Goal: Task Accomplishment & Management: Complete application form

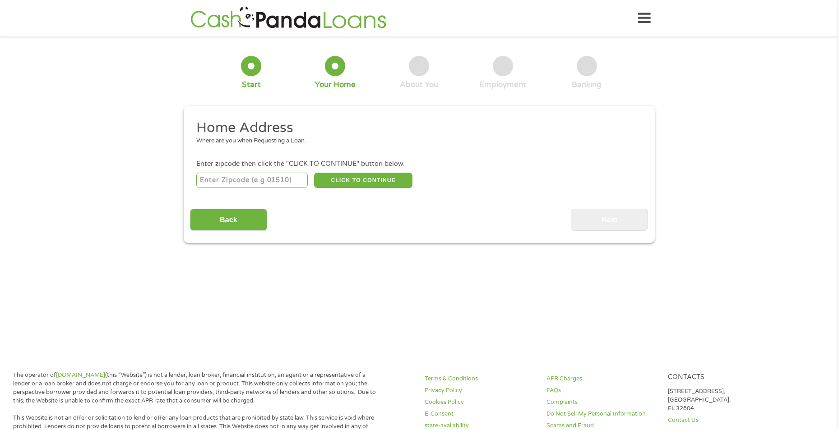
click at [283, 179] on input "number" at bounding box center [251, 180] width 111 height 15
type input "47403"
select select "[US_STATE]"
click at [382, 181] on button "CLICK TO CONTINUE" at bounding box center [363, 180] width 98 height 15
type input "47403"
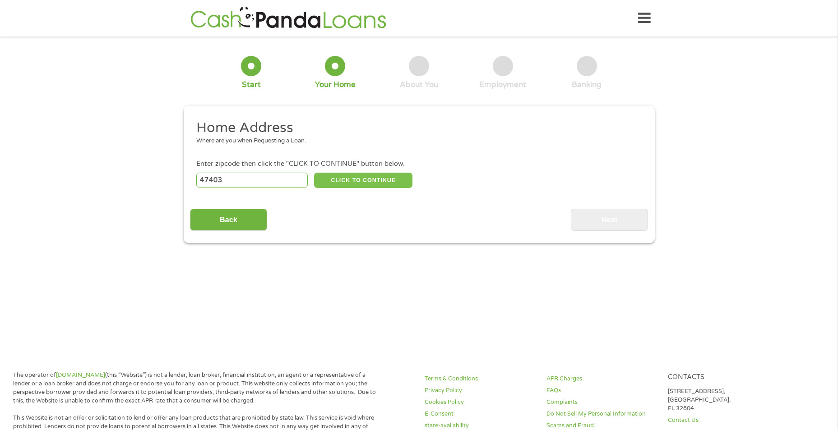
type input "Bloomington"
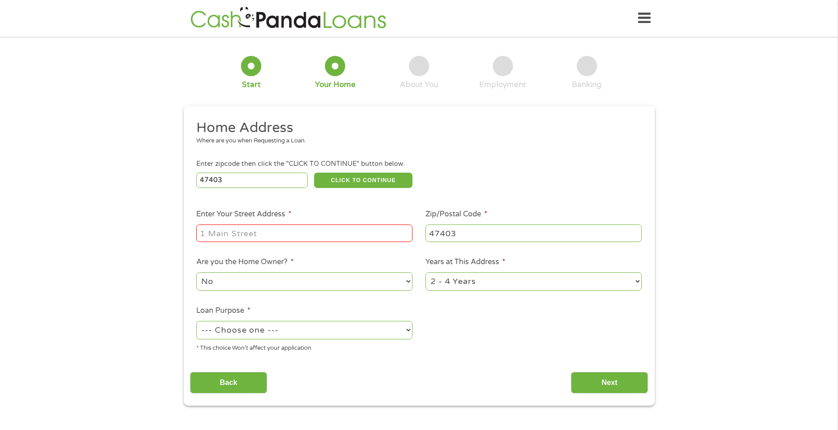
click at [287, 234] on input "Enter Your Street Address *" at bounding box center [304, 233] width 216 height 17
type input "[STREET_ADDRESS]"
click at [410, 332] on select "--- Choose one --- Pay Bills Debt Consolidation Home Improvement Major Purchase…" at bounding box center [304, 330] width 216 height 18
select select "paybills"
click at [196, 321] on select "--- Choose one --- Pay Bills Debt Consolidation Home Improvement Major Purchase…" at bounding box center [304, 330] width 216 height 18
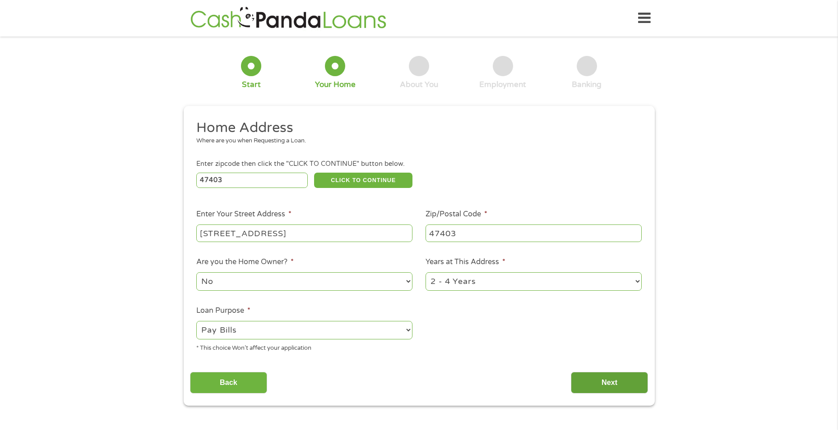
click at [634, 385] on input "Next" at bounding box center [609, 383] width 77 height 22
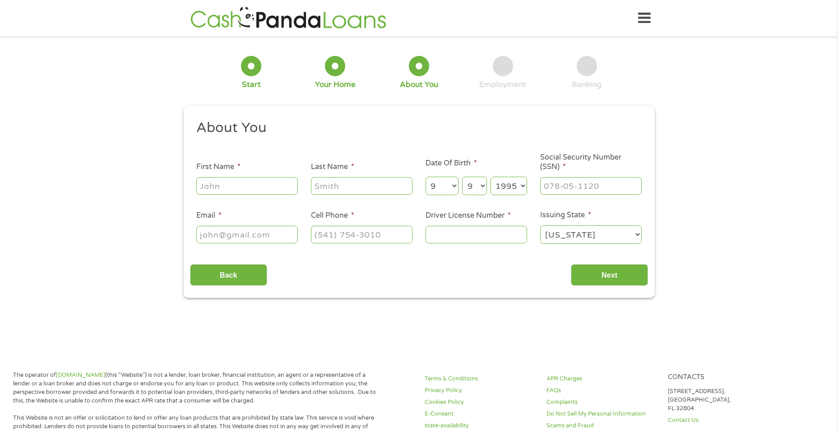
click at [221, 184] on input "First Name *" at bounding box center [246, 185] width 101 height 17
type input "[PERSON_NAME]"
type input "[EMAIL_ADDRESS][DOMAIN_NAME]"
type input "[PHONE_NUMBER]"
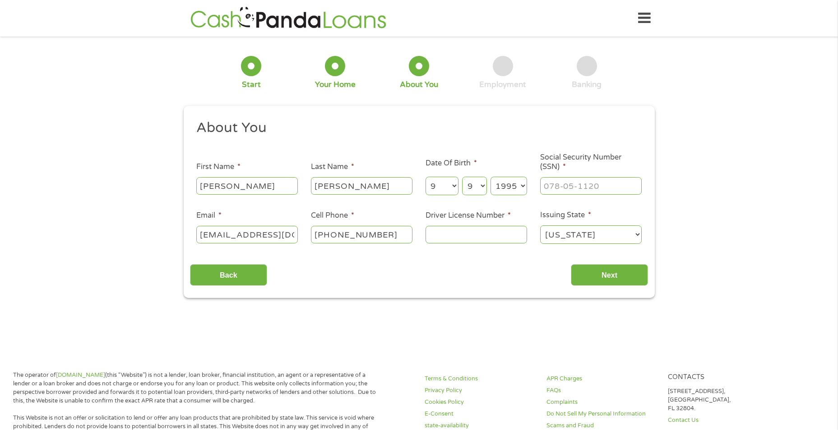
click at [469, 233] on input "Driver License Number *" at bounding box center [475, 234] width 101 height 17
type input "4020024553"
click at [578, 186] on input "___-__-____" at bounding box center [590, 185] width 101 height 17
drag, startPoint x: 603, startPoint y: 183, endPoint x: 501, endPoint y: 172, distance: 102.9
click at [501, 172] on ul "About You This field is hidden when viewing the form Title * --- Choose one ---…" at bounding box center [419, 185] width 458 height 133
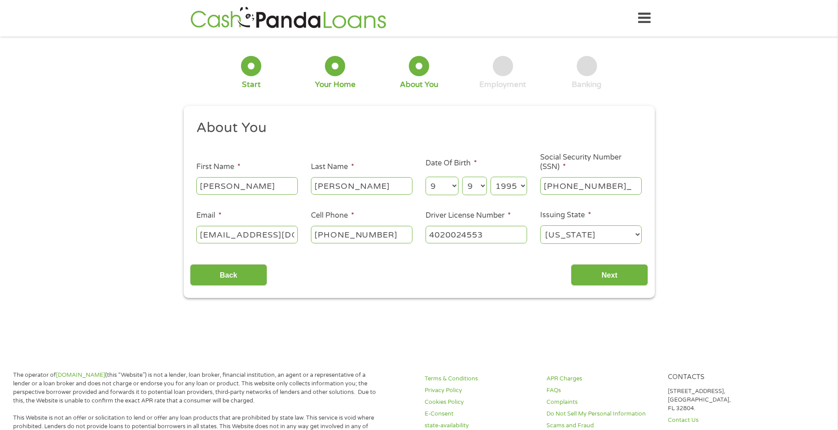
type input "306-17-2680"
click at [588, 271] on input "Next" at bounding box center [609, 275] width 77 height 22
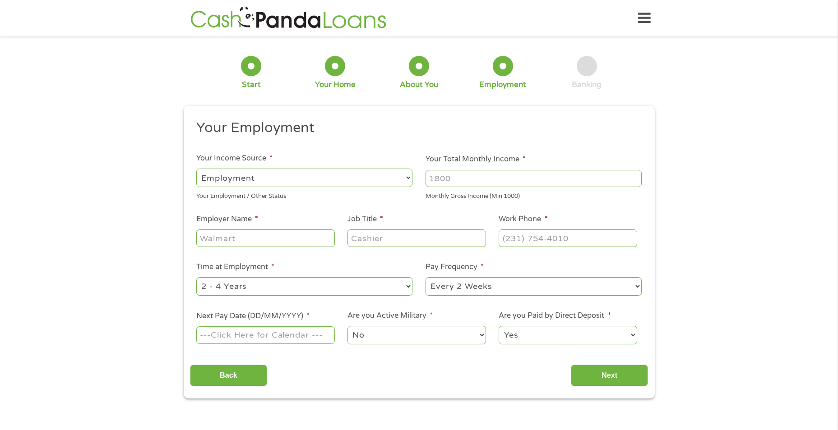
drag, startPoint x: 494, startPoint y: 181, endPoint x: 368, endPoint y: 165, distance: 126.9
click at [368, 165] on ul "Your Employment Your Income Source * --- Choose one --- Employment [DEMOGRAPHIC…" at bounding box center [419, 236] width 458 height 234
type input "2600"
click at [228, 231] on input "Employer Name *" at bounding box center [265, 238] width 138 height 17
type input "iu health"
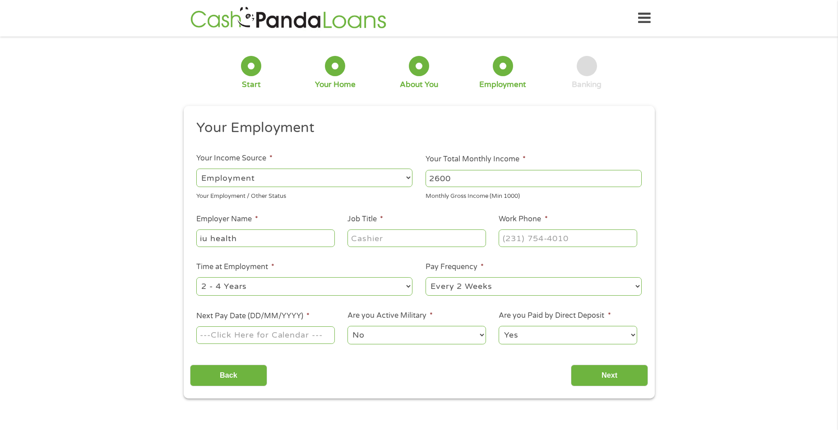
click at [387, 239] on input "Job Title *" at bounding box center [416, 238] width 138 height 17
type input "secretary"
click at [550, 240] on input "(___) ___-____" at bounding box center [567, 238] width 138 height 17
type input "[PHONE_NUMBER]"
click at [319, 335] on input "Next Pay Date (DD/MM/YYYY) *" at bounding box center [265, 335] width 138 height 17
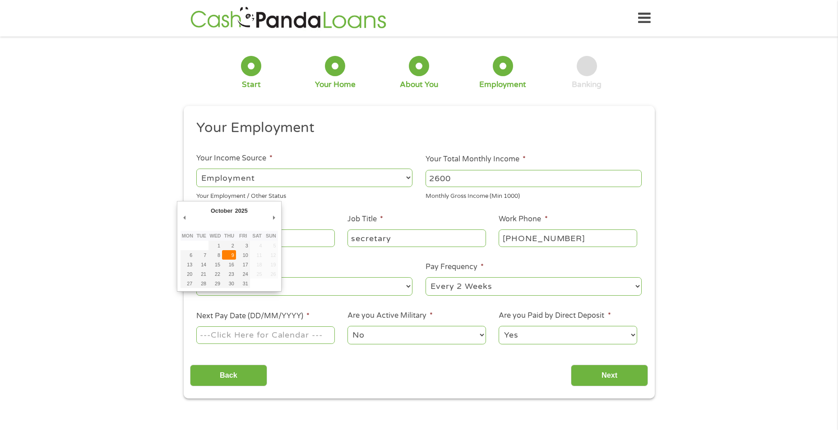
type input "[DATE]"
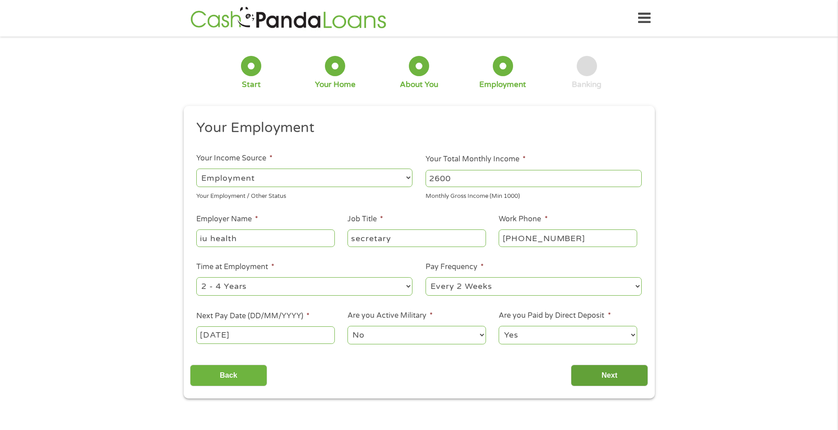
click at [618, 375] on input "Next" at bounding box center [609, 376] width 77 height 22
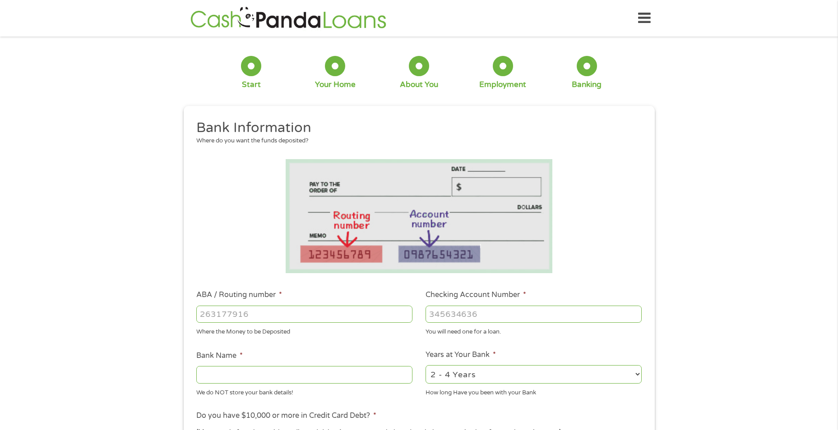
click at [298, 313] on input "ABA / Routing number *" at bounding box center [304, 314] width 216 height 17
type input "074908594"
type input "FIFTH THIRD BANK"
type input "074908594"
click at [487, 315] on input "Checking Account Number *" at bounding box center [533, 314] width 216 height 17
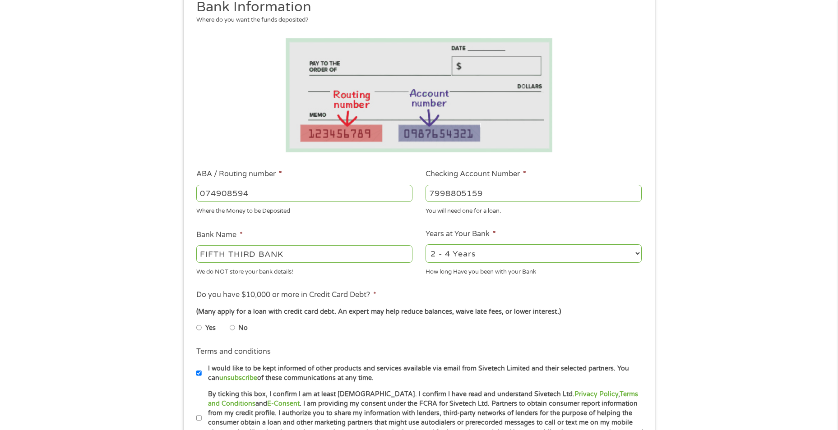
scroll to position [135, 0]
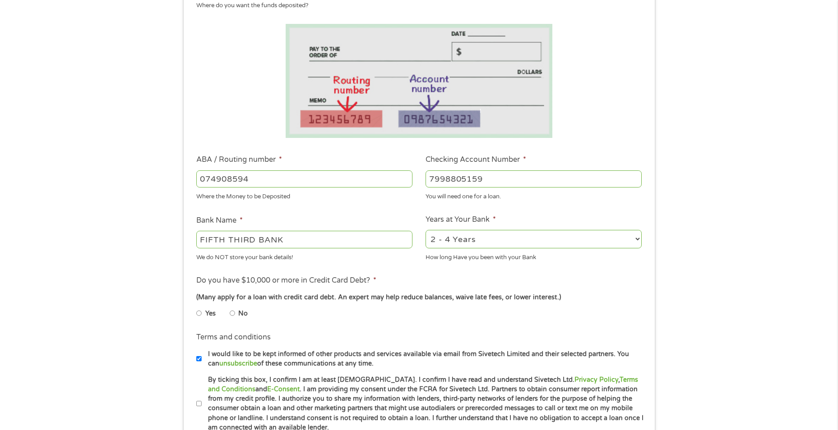
type input "7998805159"
click at [201, 311] on input "Yes" at bounding box center [198, 313] width 5 height 14
radio input "true"
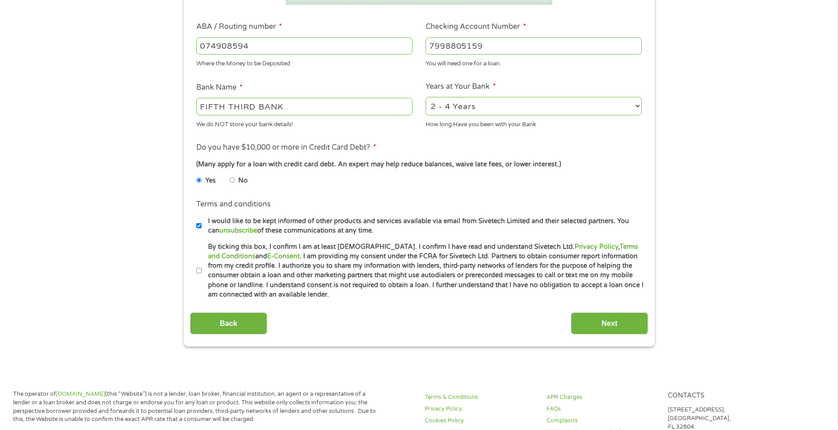
scroll to position [271, 0]
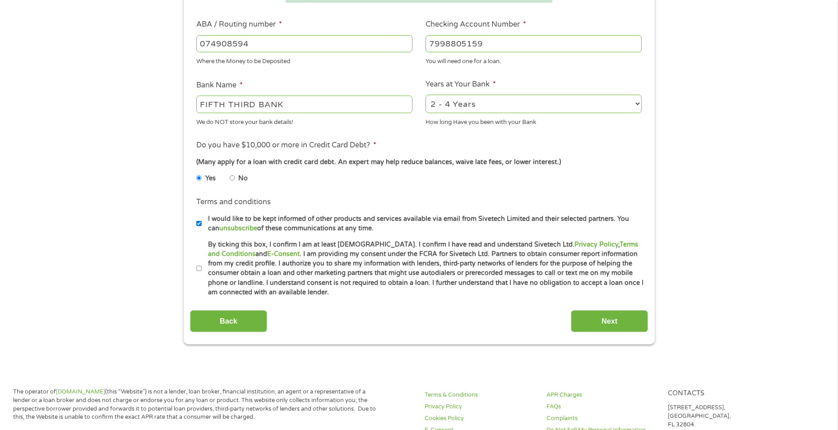
click at [199, 268] on input "By ticking this box, I confirm I am at least [DEMOGRAPHIC_DATA]. I confirm I ha…" at bounding box center [198, 269] width 5 height 14
checkbox input "true"
click at [599, 316] on input "Next" at bounding box center [609, 321] width 77 height 22
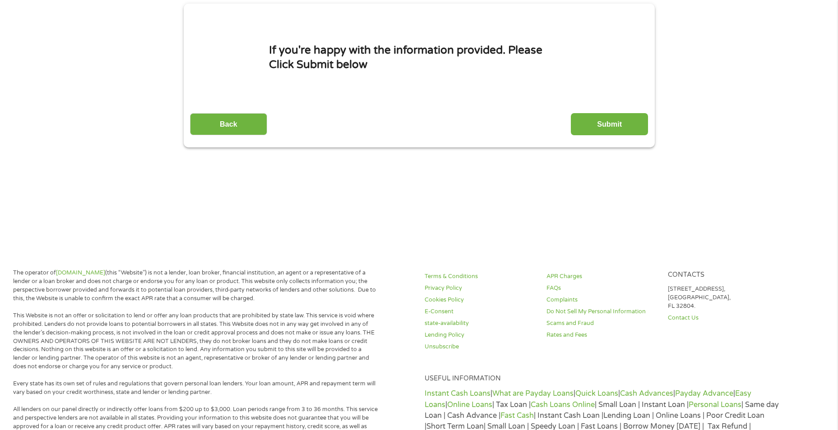
scroll to position [0, 0]
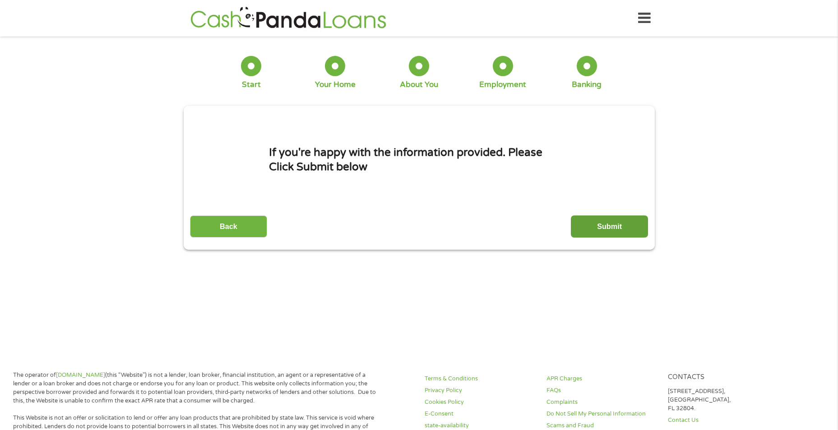
click at [618, 229] on input "Submit" at bounding box center [609, 227] width 77 height 22
